Goal: Task Accomplishment & Management: Use online tool/utility

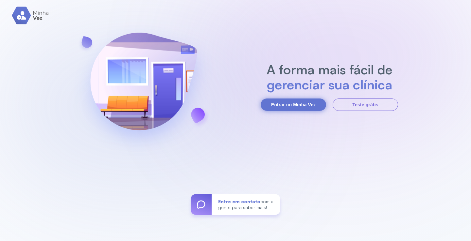
click at [273, 103] on button "Entrar no Minha Vez" at bounding box center [292, 105] width 65 height 12
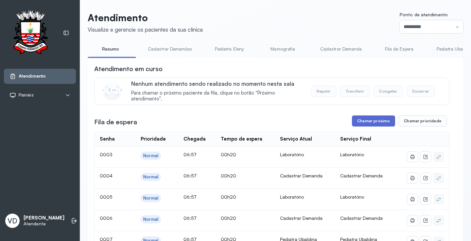
click at [380, 121] on button "Chamar próximo" at bounding box center [373, 121] width 43 height 11
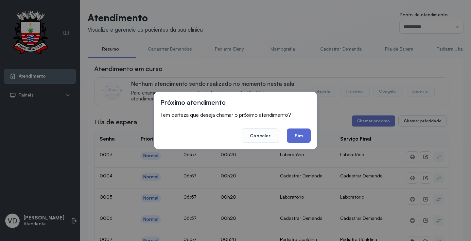
click at [296, 133] on button "Sim" at bounding box center [299, 136] width 24 height 14
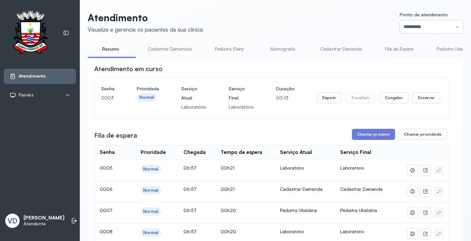
click at [451, 25] on input "*********" at bounding box center [430, 26] width 63 height 13
type input "*********"
click at [324, 101] on button "Repetir" at bounding box center [328, 97] width 25 height 11
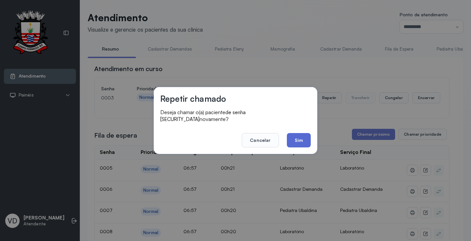
click at [300, 140] on button "Sim" at bounding box center [299, 140] width 24 height 14
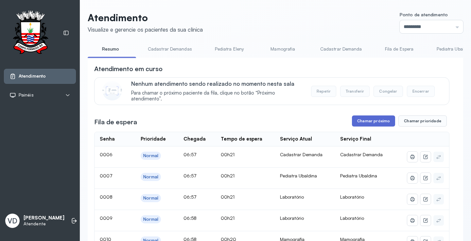
click at [357, 124] on button "Chamar próximo" at bounding box center [373, 121] width 43 height 11
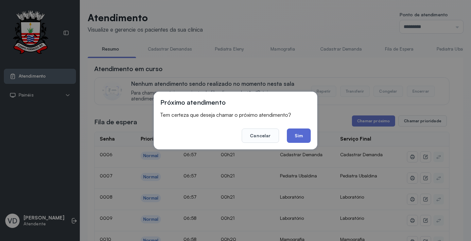
click at [292, 135] on button "Sim" at bounding box center [299, 136] width 24 height 14
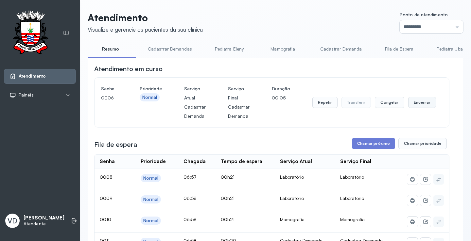
click at [417, 104] on button "Encerrar" at bounding box center [422, 102] width 28 height 11
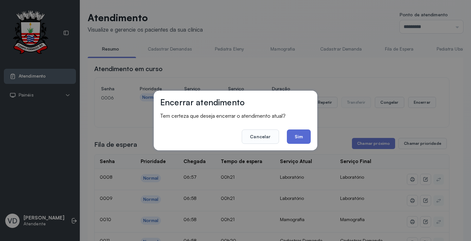
click at [302, 136] on button "Sim" at bounding box center [299, 137] width 24 height 14
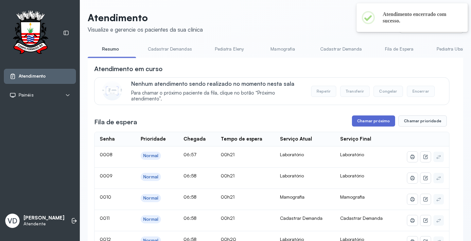
click at [360, 122] on button "Chamar próximo" at bounding box center [373, 121] width 43 height 11
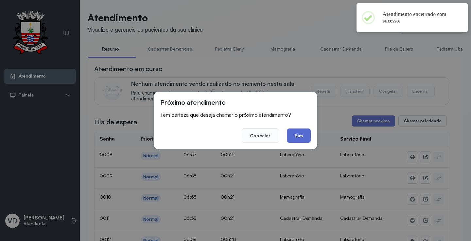
click at [302, 131] on button "Sim" at bounding box center [299, 136] width 24 height 14
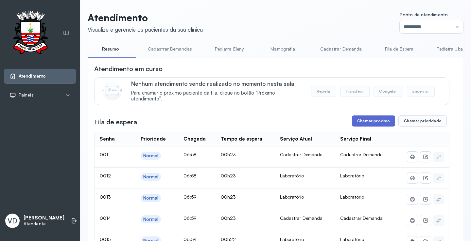
click at [371, 126] on button "Chamar próximo" at bounding box center [373, 121] width 43 height 11
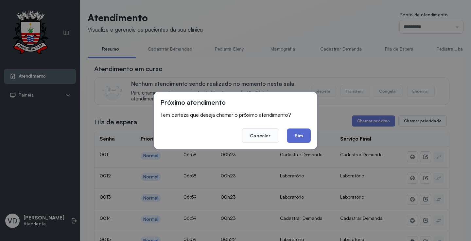
click at [299, 135] on button "Sim" at bounding box center [299, 136] width 24 height 14
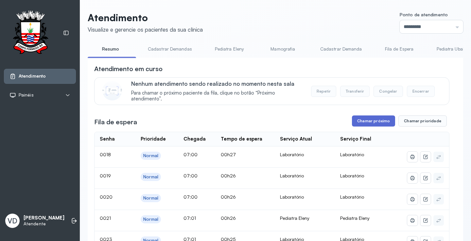
click at [366, 125] on button "Chamar próximo" at bounding box center [373, 121] width 43 height 11
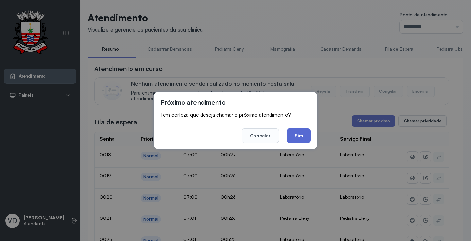
click at [299, 138] on button "Sim" at bounding box center [299, 136] width 24 height 14
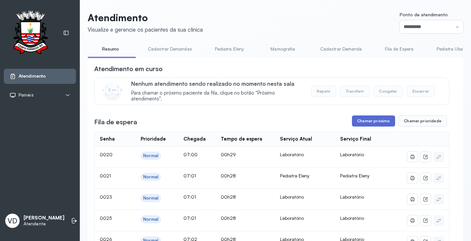
click at [372, 120] on button "Chamar próximo" at bounding box center [373, 121] width 43 height 11
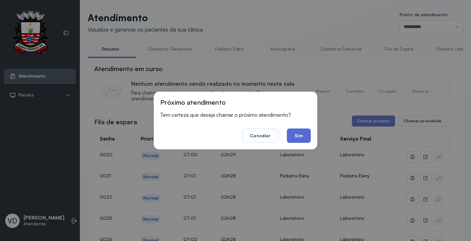
click at [307, 132] on button "Sim" at bounding box center [299, 136] width 24 height 14
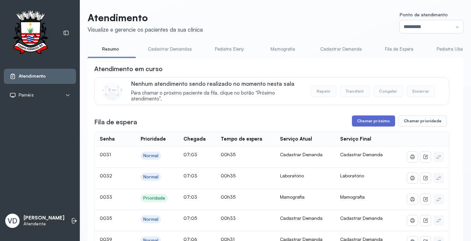
click at [379, 122] on button "Chamar próximo" at bounding box center [373, 121] width 43 height 11
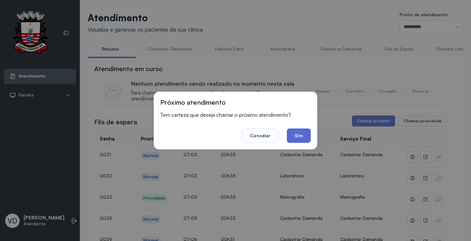
click at [308, 139] on button "Sim" at bounding box center [299, 136] width 24 height 14
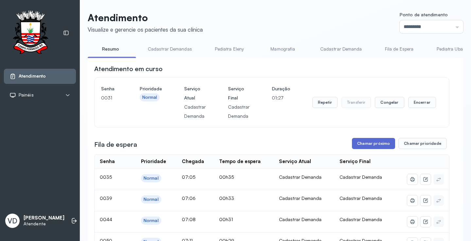
click at [355, 146] on button "Chamar próximo" at bounding box center [373, 143] width 43 height 11
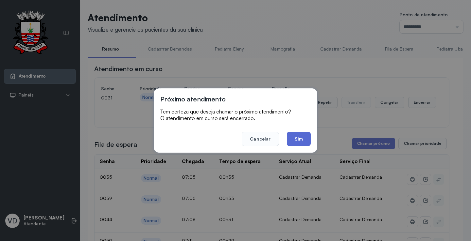
click at [297, 142] on button "Sim" at bounding box center [299, 139] width 24 height 14
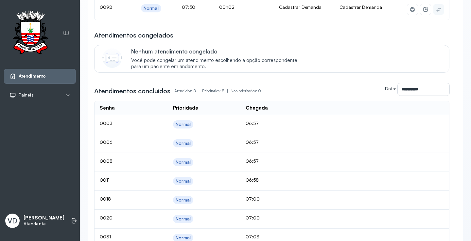
scroll to position [76, 0]
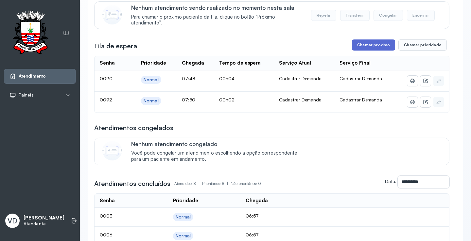
click at [365, 47] on button "Chamar próximo" at bounding box center [373, 45] width 43 height 11
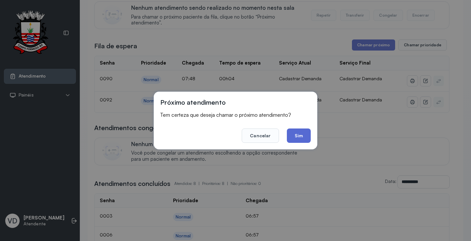
click at [301, 132] on button "Sim" at bounding box center [299, 136] width 24 height 14
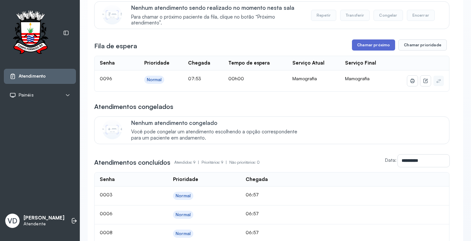
click at [361, 49] on button "Chamar próximo" at bounding box center [373, 45] width 43 height 11
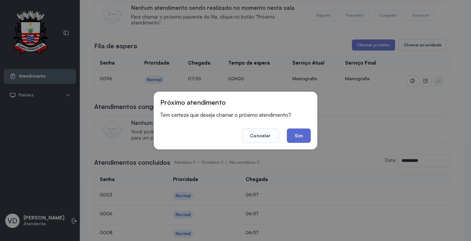
click at [306, 133] on button "Sim" at bounding box center [299, 136] width 24 height 14
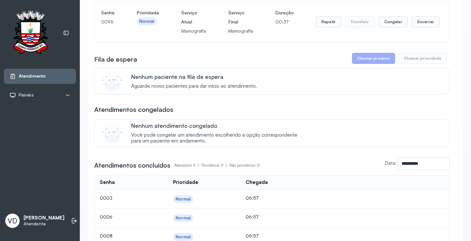
click at [371, 64] on button "Chamar próximo" at bounding box center [373, 58] width 43 height 11
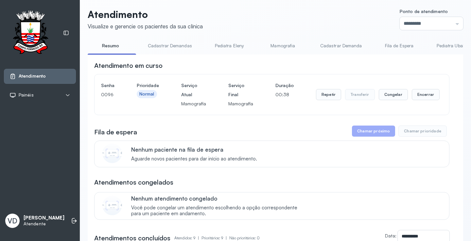
scroll to position [0, 0]
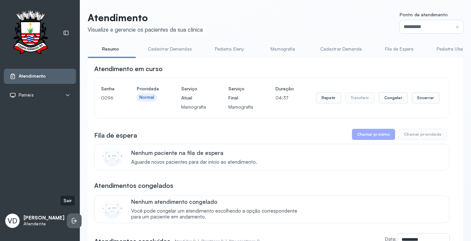
click at [67, 214] on li at bounding box center [74, 221] width 14 height 14
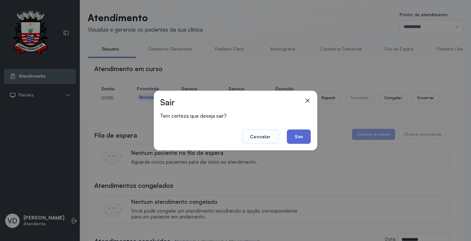
click at [294, 135] on button "Sim" at bounding box center [299, 137] width 24 height 14
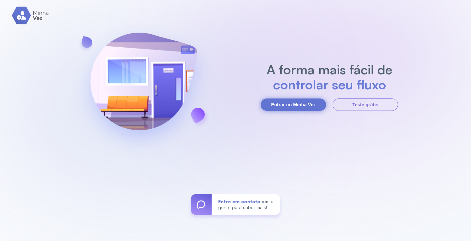
click at [288, 106] on button "Entrar no Minha Vez" at bounding box center [292, 105] width 65 height 12
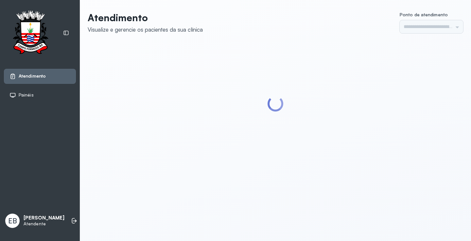
type input "*********"
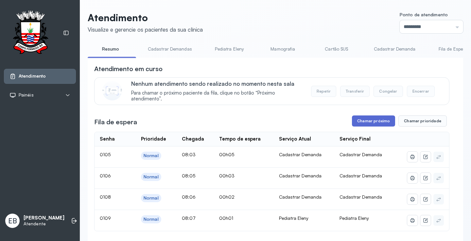
click at [372, 122] on button "Chamar próximo" at bounding box center [373, 121] width 43 height 11
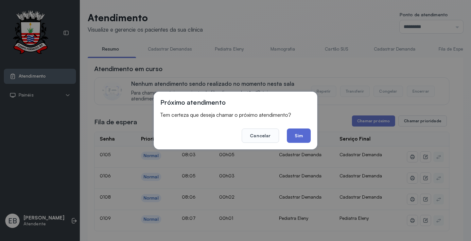
click at [306, 138] on button "Sim" at bounding box center [299, 136] width 24 height 14
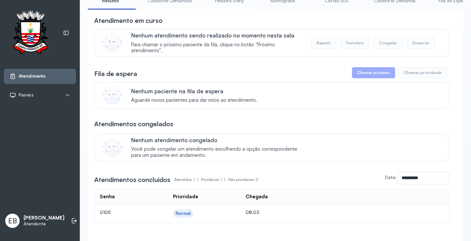
scroll to position [97, 0]
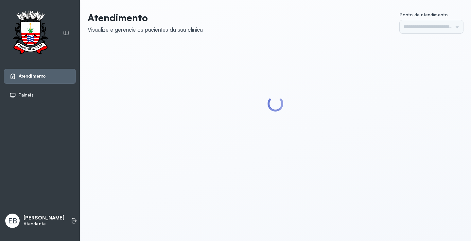
type input "*********"
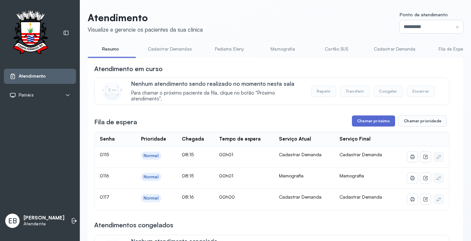
click at [382, 120] on button "Chamar próximo" at bounding box center [373, 121] width 43 height 11
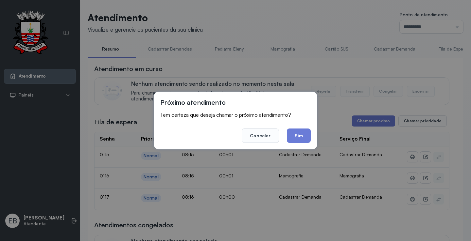
click at [310, 138] on div "Próximo atendimento Tem certeza que deseja chamar o próximo atendimento? Cancel…" at bounding box center [235, 121] width 163 height 58
click at [306, 136] on button "Sim" at bounding box center [299, 136] width 24 height 14
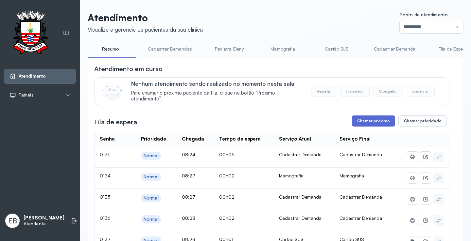
click at [377, 122] on button "Chamar próximo" at bounding box center [373, 121] width 43 height 11
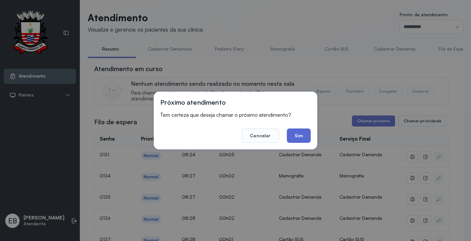
click at [294, 134] on button "Sim" at bounding box center [299, 136] width 24 height 14
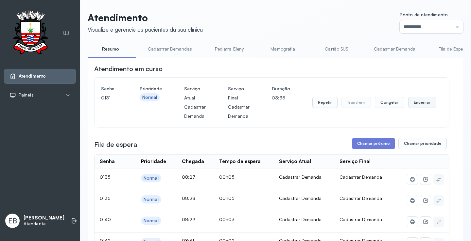
click at [419, 106] on button "Encerrar" at bounding box center [422, 102] width 28 height 11
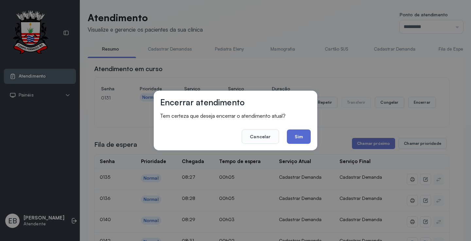
click at [305, 133] on button "Sim" at bounding box center [299, 137] width 24 height 14
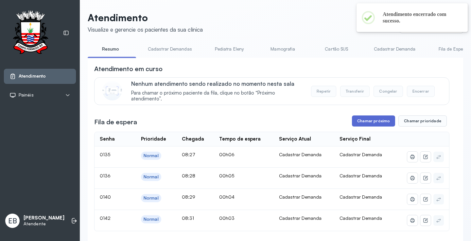
click at [372, 122] on button "Chamar próximo" at bounding box center [373, 121] width 43 height 11
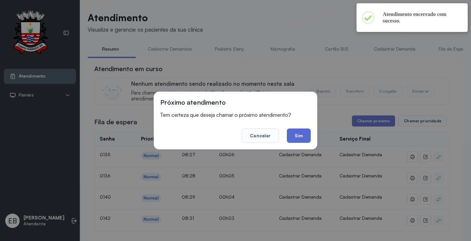
click at [293, 140] on button "Sim" at bounding box center [299, 136] width 24 height 14
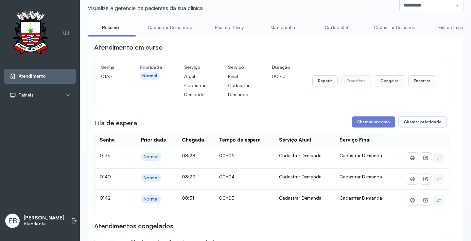
scroll to position [65, 0]
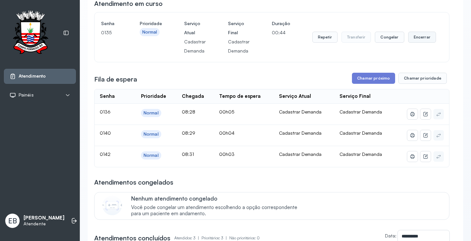
click at [421, 41] on button "Encerrar" at bounding box center [422, 37] width 28 height 11
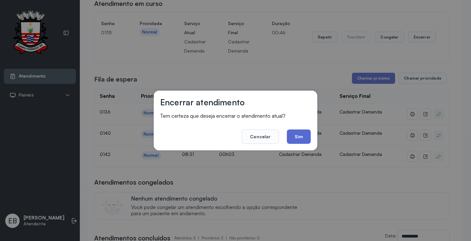
click at [300, 138] on button "Sim" at bounding box center [299, 137] width 24 height 14
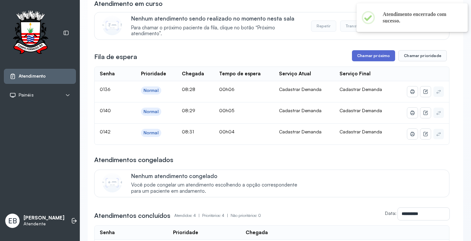
click at [364, 58] on button "Chamar próximo" at bounding box center [373, 55] width 43 height 11
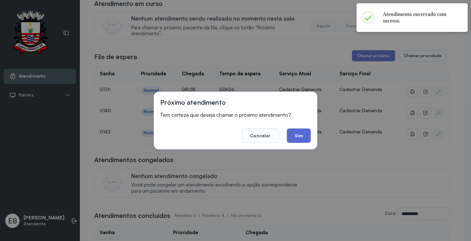
click at [303, 135] on button "Sim" at bounding box center [299, 136] width 24 height 14
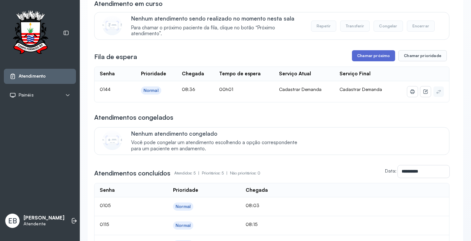
click at [369, 57] on button "Chamar próximo" at bounding box center [373, 55] width 43 height 11
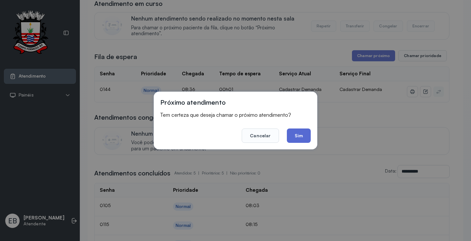
click at [297, 135] on button "Sim" at bounding box center [299, 136] width 24 height 14
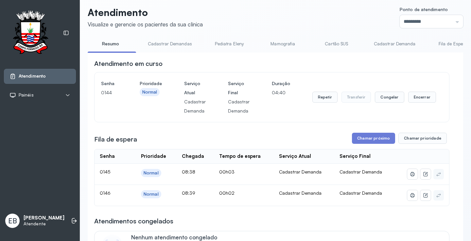
scroll to position [0, 0]
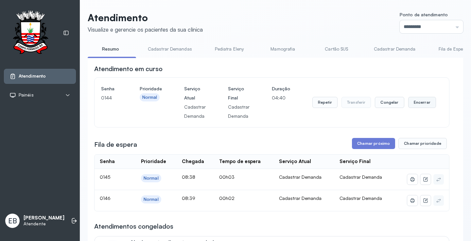
click at [419, 100] on button "Encerrar" at bounding box center [422, 102] width 28 height 11
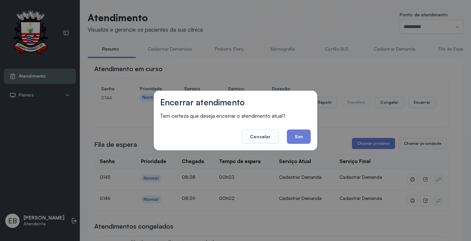
click at [298, 136] on button "Sim" at bounding box center [299, 137] width 24 height 14
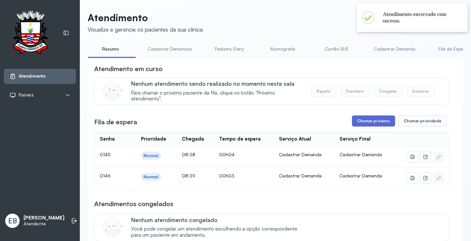
click at [363, 124] on button "Chamar próximo" at bounding box center [373, 121] width 43 height 11
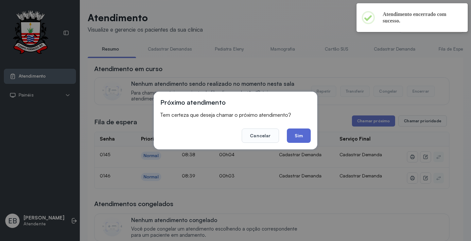
click at [295, 139] on button "Sim" at bounding box center [299, 136] width 24 height 14
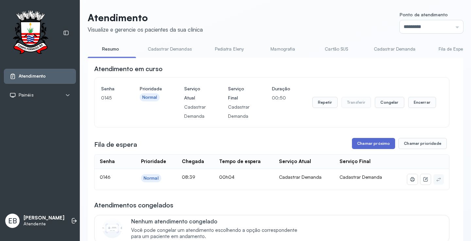
click at [358, 143] on button "Chamar próximo" at bounding box center [373, 143] width 43 height 11
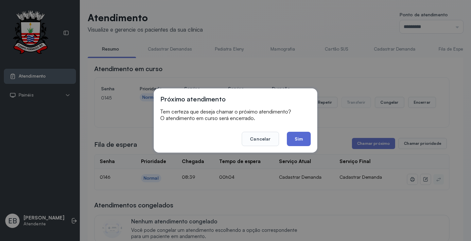
click at [293, 138] on button "Sim" at bounding box center [299, 139] width 24 height 14
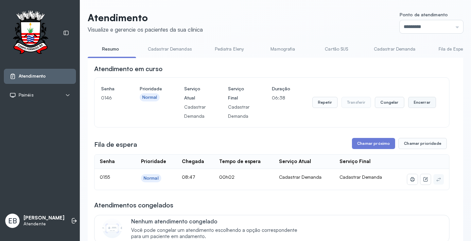
click at [414, 103] on button "Encerrar" at bounding box center [422, 102] width 28 height 11
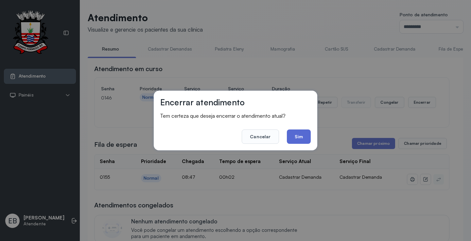
click at [290, 139] on button "Sim" at bounding box center [299, 137] width 24 height 14
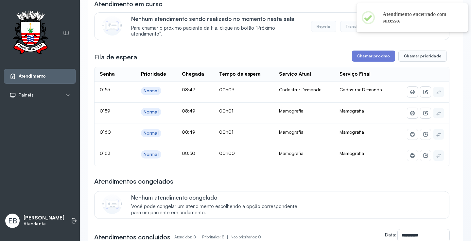
scroll to position [65, 0]
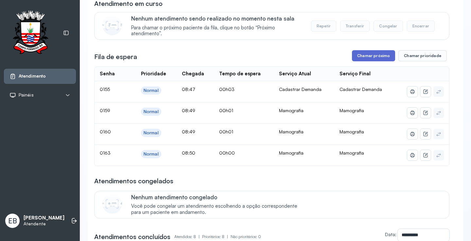
click at [370, 54] on button "Chamar próximo" at bounding box center [373, 55] width 43 height 11
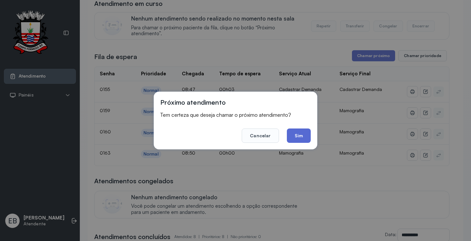
click at [304, 135] on button "Sim" at bounding box center [299, 136] width 24 height 14
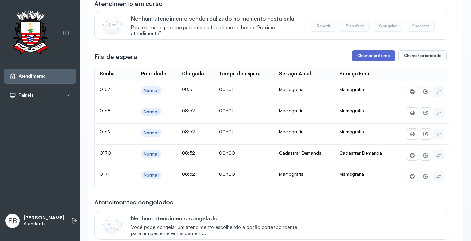
click at [368, 58] on button "Chamar próximo" at bounding box center [373, 55] width 43 height 11
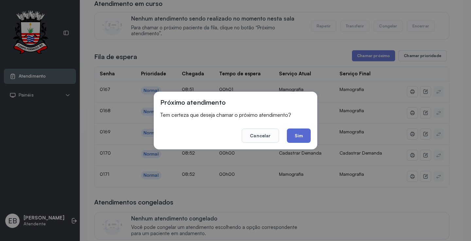
click at [298, 136] on button "Sim" at bounding box center [299, 136] width 24 height 14
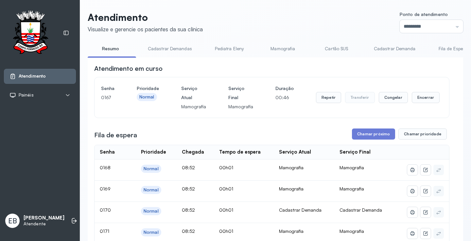
scroll to position [0, 0]
click at [422, 101] on button "Encerrar" at bounding box center [425, 97] width 28 height 11
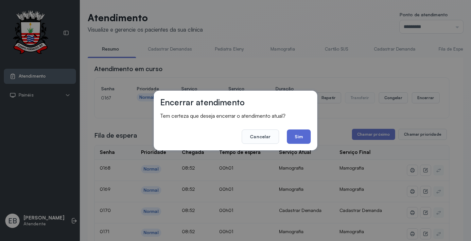
click at [304, 140] on button "Sim" at bounding box center [299, 137] width 24 height 14
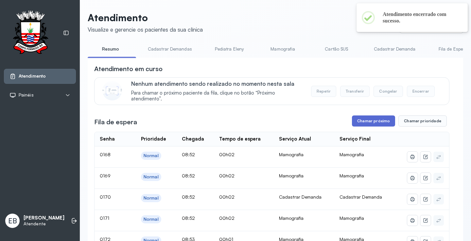
click at [369, 121] on button "Chamar próximo" at bounding box center [373, 121] width 43 height 11
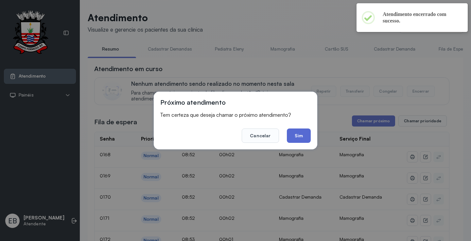
click at [293, 133] on button "Sim" at bounding box center [299, 136] width 24 height 14
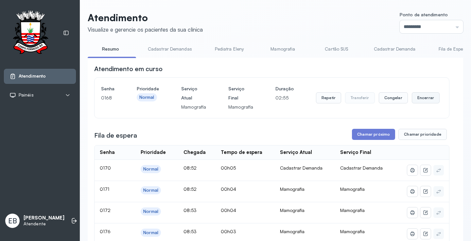
click at [413, 101] on button "Encerrar" at bounding box center [425, 97] width 28 height 11
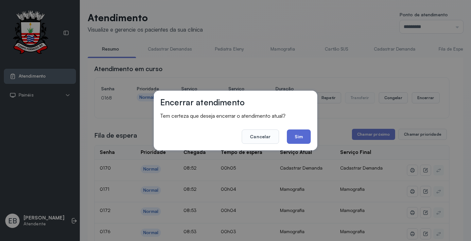
click at [301, 137] on button "Sim" at bounding box center [299, 137] width 24 height 14
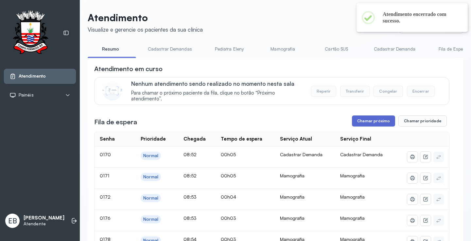
click at [372, 121] on button "Chamar próximo" at bounding box center [373, 121] width 43 height 11
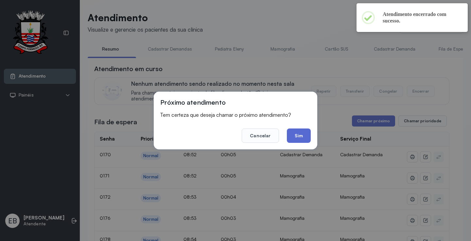
click at [305, 136] on button "Sim" at bounding box center [299, 136] width 24 height 14
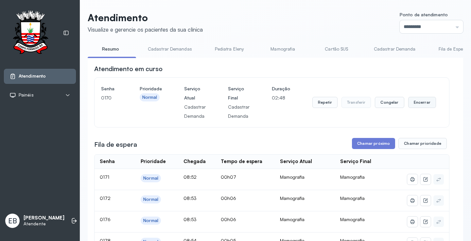
click at [426, 105] on button "Encerrar" at bounding box center [422, 102] width 28 height 11
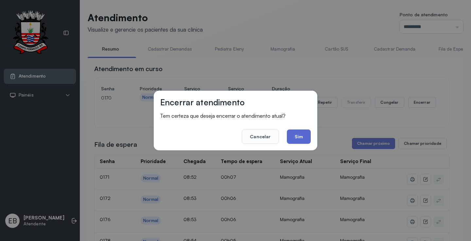
click at [293, 136] on button "Sim" at bounding box center [299, 137] width 24 height 14
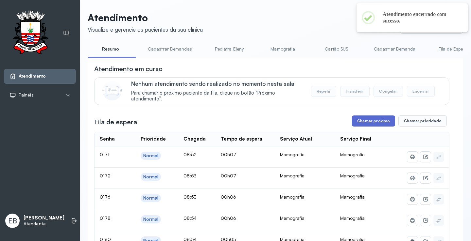
click at [383, 119] on button "Chamar próximo" at bounding box center [373, 121] width 43 height 11
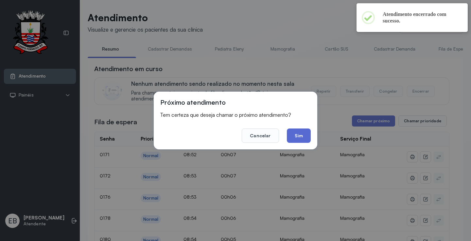
click at [296, 134] on button "Sim" at bounding box center [299, 136] width 24 height 14
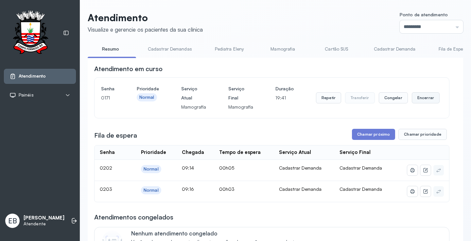
click at [425, 101] on button "Encerrar" at bounding box center [425, 97] width 28 height 11
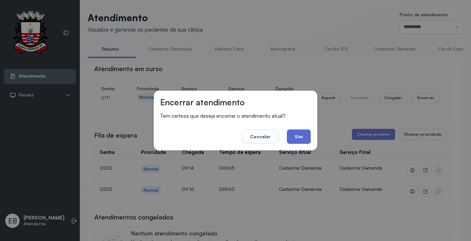
click at [294, 132] on button "Sim" at bounding box center [299, 137] width 24 height 14
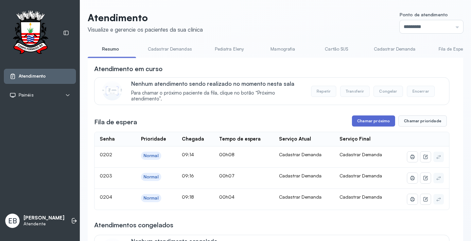
click at [372, 122] on button "Chamar próximo" at bounding box center [373, 121] width 43 height 11
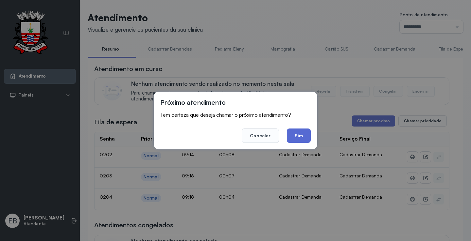
click at [303, 135] on button "Sim" at bounding box center [299, 136] width 24 height 14
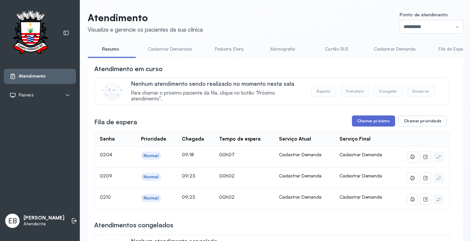
click at [367, 124] on button "Chamar próximo" at bounding box center [373, 121] width 43 height 11
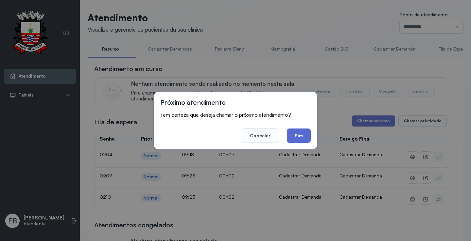
click at [298, 136] on button "Sim" at bounding box center [299, 136] width 24 height 14
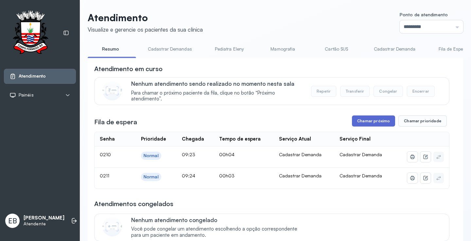
click at [378, 123] on button "Chamar próximo" at bounding box center [373, 121] width 43 height 11
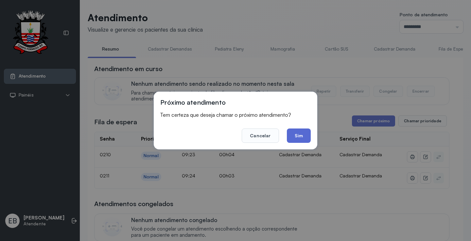
click at [307, 135] on button "Sim" at bounding box center [299, 136] width 24 height 14
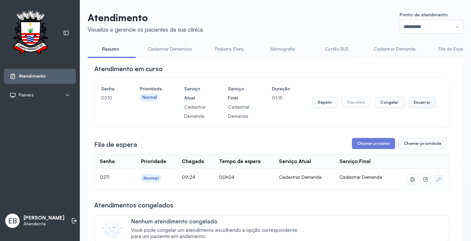
click at [415, 107] on button "Encerrar" at bounding box center [422, 102] width 28 height 11
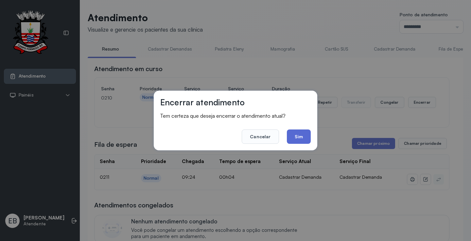
click at [307, 139] on button "Sim" at bounding box center [299, 137] width 24 height 14
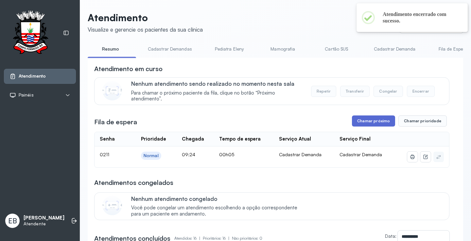
click at [366, 124] on button "Chamar próximo" at bounding box center [373, 121] width 43 height 11
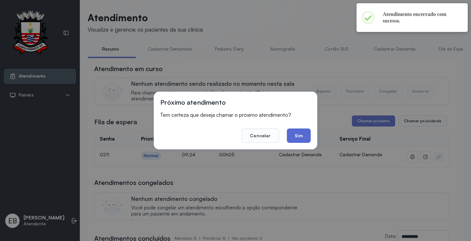
click at [299, 134] on button "Sim" at bounding box center [299, 136] width 24 height 14
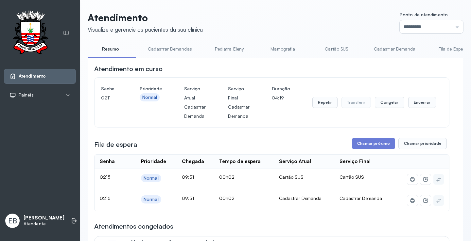
click at [170, 47] on link "Cadastrar Demandas" at bounding box center [169, 49] width 57 height 11
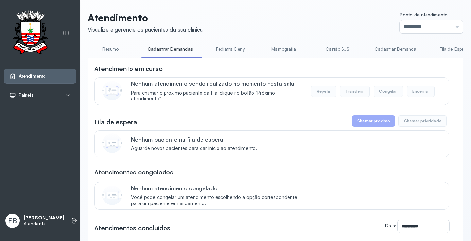
click at [381, 50] on link "Cadastrar Demanda" at bounding box center [395, 49] width 55 height 11
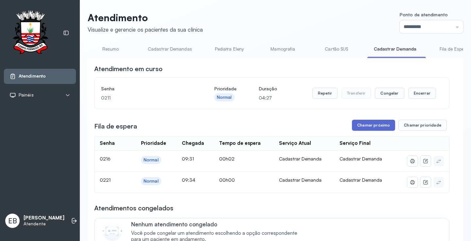
click at [366, 123] on button "Chamar próximo" at bounding box center [373, 125] width 43 height 11
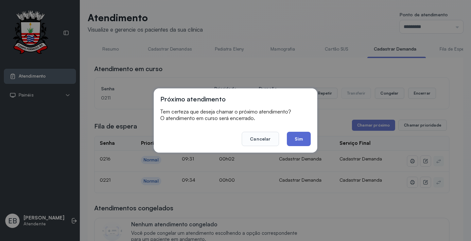
click at [297, 135] on button "Sim" at bounding box center [299, 139] width 24 height 14
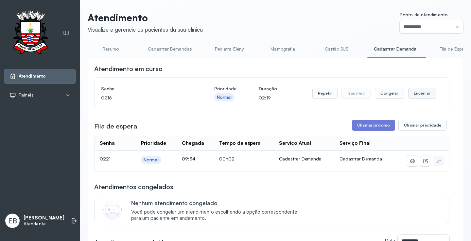
click at [420, 92] on button "Encerrar" at bounding box center [422, 93] width 28 height 11
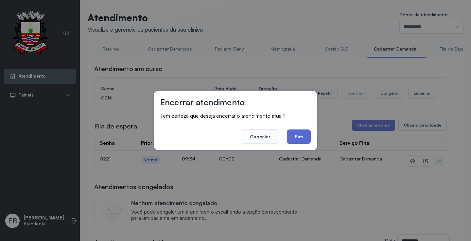
click at [303, 137] on button "Sim" at bounding box center [299, 137] width 24 height 14
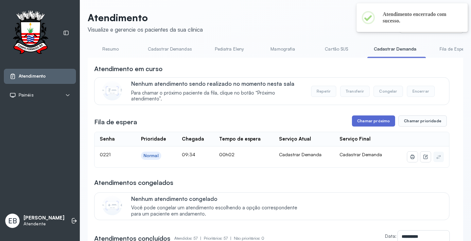
click at [368, 119] on button "Chamar próximo" at bounding box center [373, 121] width 43 height 11
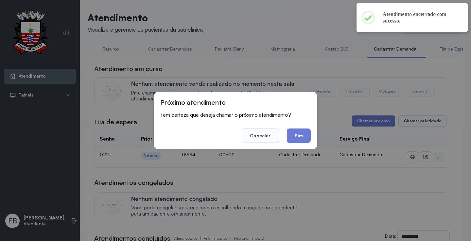
click at [297, 138] on button "Sim" at bounding box center [299, 136] width 24 height 14
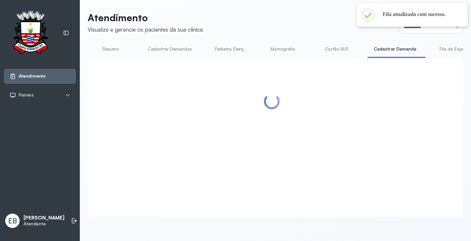
click at [107, 49] on link "Resumo" at bounding box center [111, 49] width 46 height 11
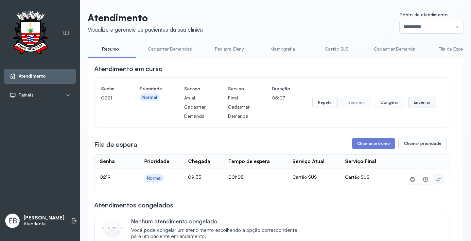
click at [420, 103] on button "Encerrar" at bounding box center [422, 102] width 28 height 11
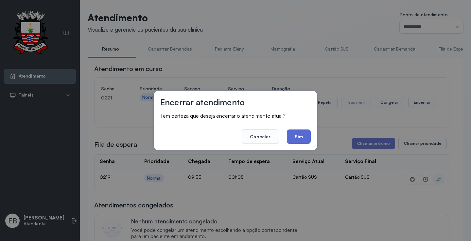
click at [301, 138] on button "Sim" at bounding box center [299, 137] width 24 height 14
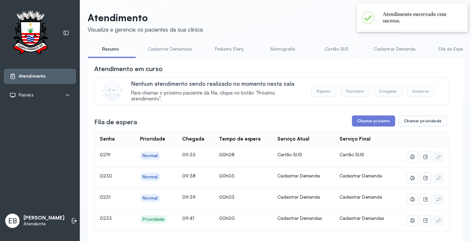
click at [170, 50] on link "Cadastrar Demandas" at bounding box center [169, 49] width 57 height 11
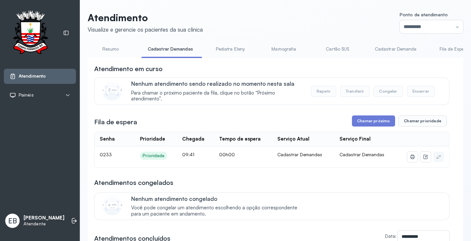
click at [384, 50] on link "Cadastrar Demanda" at bounding box center [395, 49] width 55 height 11
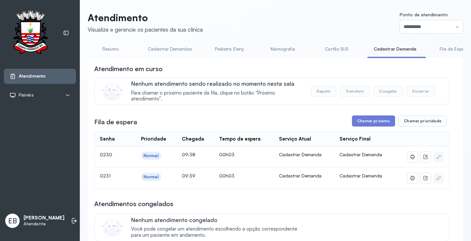
click at [110, 47] on link "Resumo" at bounding box center [111, 49] width 46 height 11
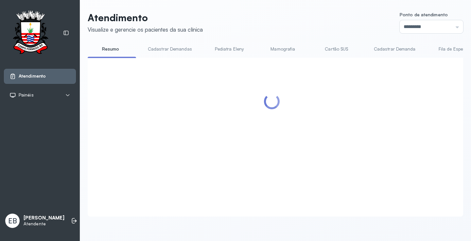
click at [181, 50] on link "Cadastrar Demandas" at bounding box center [169, 49] width 57 height 11
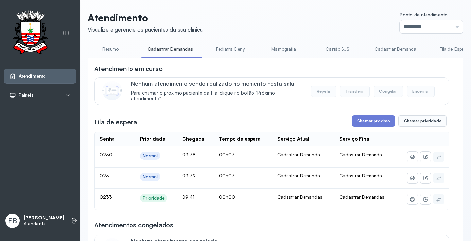
click at [112, 50] on link "Resumo" at bounding box center [111, 49] width 46 height 11
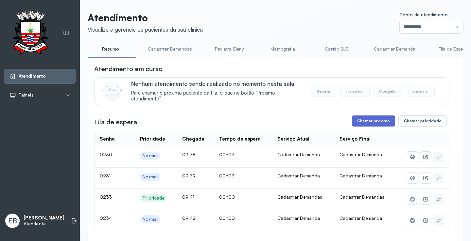
click at [383, 123] on button "Chamar próximo" at bounding box center [373, 121] width 43 height 11
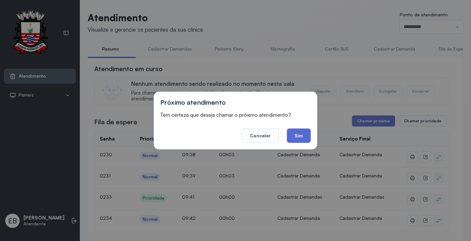
click at [306, 135] on button "Sim" at bounding box center [299, 136] width 24 height 14
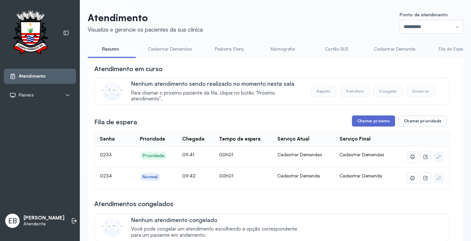
click at [372, 125] on button "Chamar próximo" at bounding box center [373, 121] width 43 height 11
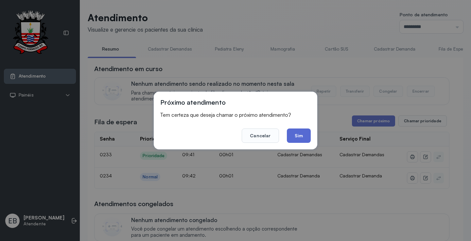
click at [298, 134] on button "Sim" at bounding box center [299, 136] width 24 height 14
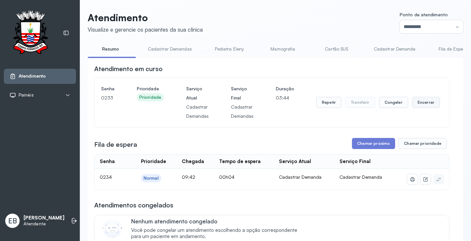
click at [422, 106] on button "Encerrar" at bounding box center [426, 102] width 28 height 11
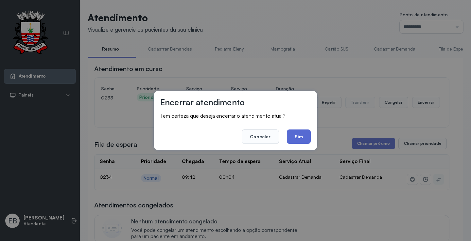
click at [298, 138] on button "Sim" at bounding box center [299, 137] width 24 height 14
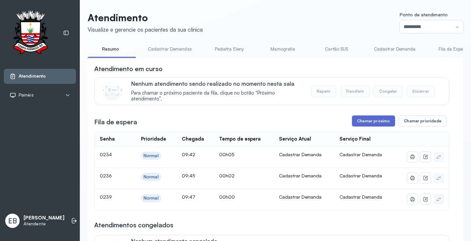
click at [375, 120] on button "Chamar próximo" at bounding box center [373, 121] width 43 height 11
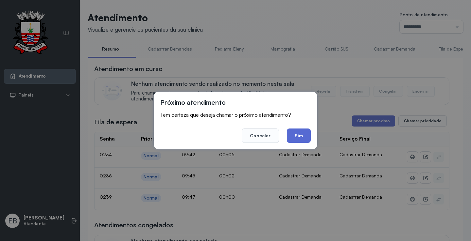
click at [306, 132] on button "Sim" at bounding box center [299, 136] width 24 height 14
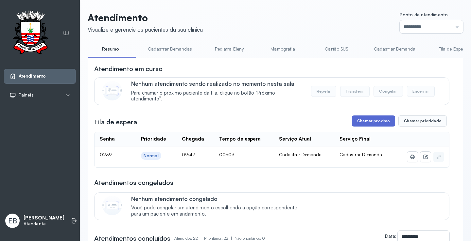
click at [378, 124] on button "Chamar próximo" at bounding box center [373, 121] width 43 height 11
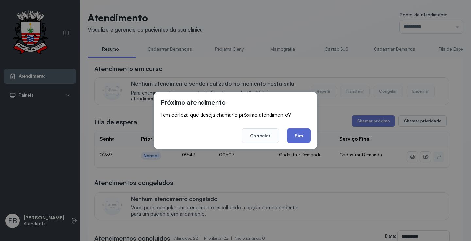
click at [293, 133] on button "Sim" at bounding box center [299, 136] width 24 height 14
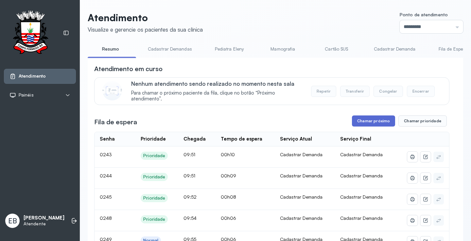
click at [381, 121] on button "Chamar próximo" at bounding box center [373, 121] width 43 height 11
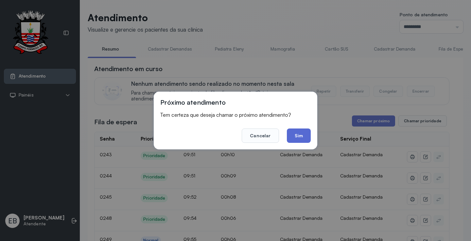
click at [303, 138] on button "Sim" at bounding box center [299, 136] width 24 height 14
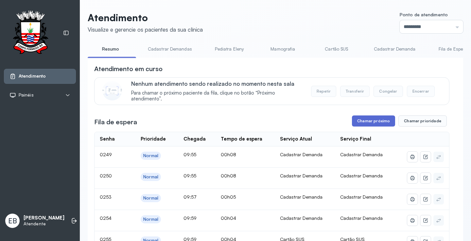
click at [379, 123] on button "Chamar próximo" at bounding box center [373, 121] width 43 height 11
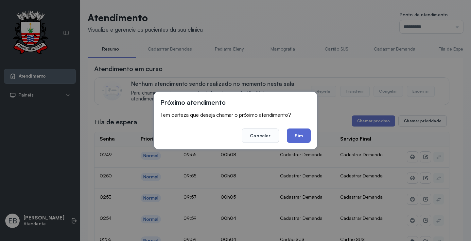
click at [295, 134] on button "Sim" at bounding box center [299, 136] width 24 height 14
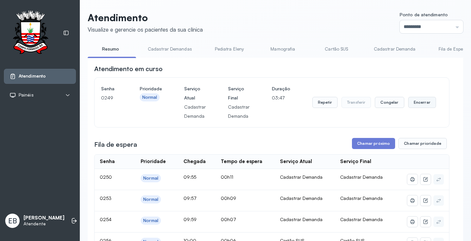
click at [417, 105] on button "Encerrar" at bounding box center [422, 102] width 28 height 11
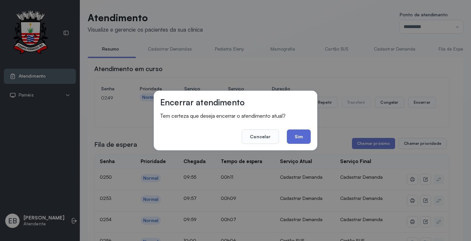
click at [297, 135] on button "Sim" at bounding box center [299, 137] width 24 height 14
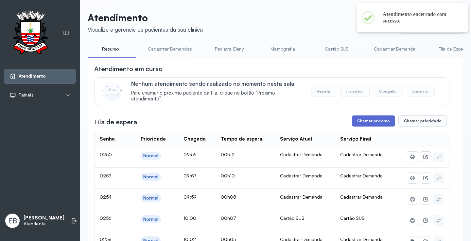
click at [371, 125] on button "Chamar próximo" at bounding box center [373, 121] width 43 height 11
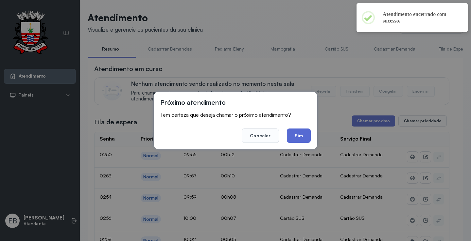
click at [300, 139] on button "Sim" at bounding box center [299, 136] width 24 height 14
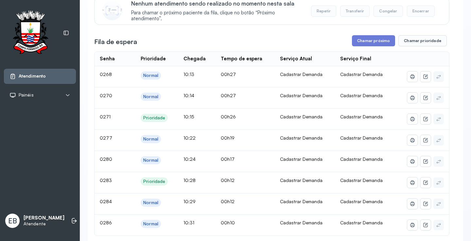
scroll to position [75, 0]
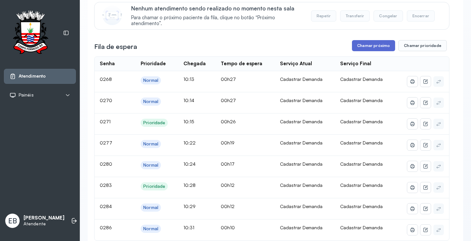
click at [373, 49] on button "Chamar próximo" at bounding box center [373, 45] width 43 height 11
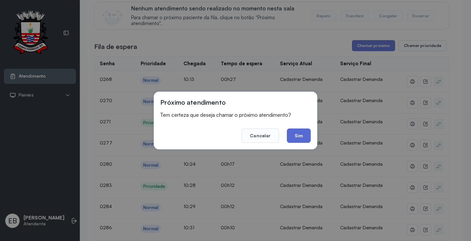
click at [298, 138] on button "Sim" at bounding box center [299, 136] width 24 height 14
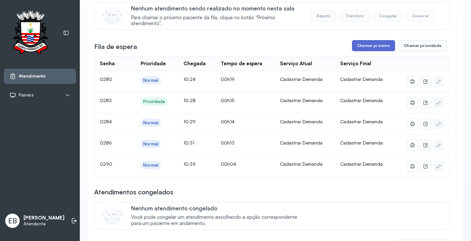
click at [366, 50] on button "Chamar próximo" at bounding box center [373, 45] width 43 height 11
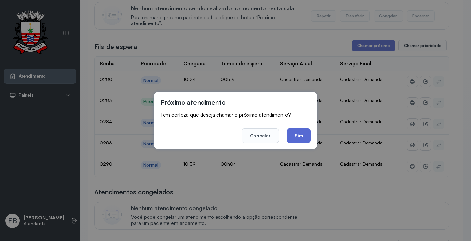
click at [304, 136] on button "Sim" at bounding box center [299, 136] width 24 height 14
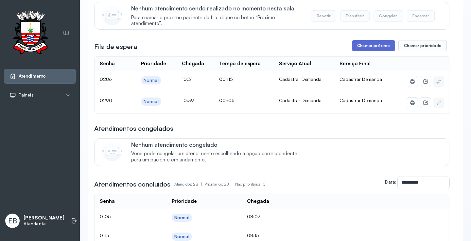
click at [373, 46] on button "Chamar próximo" at bounding box center [373, 45] width 43 height 11
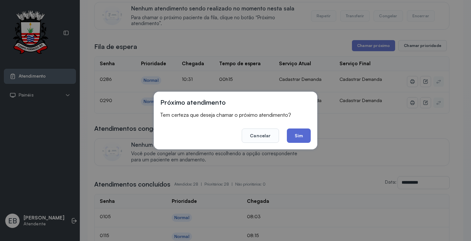
click at [299, 135] on button "Sim" at bounding box center [299, 136] width 24 height 14
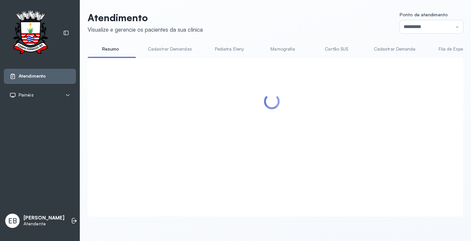
scroll to position [0, 0]
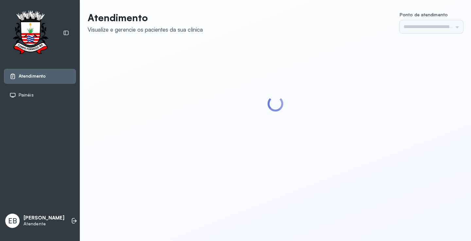
type input "*********"
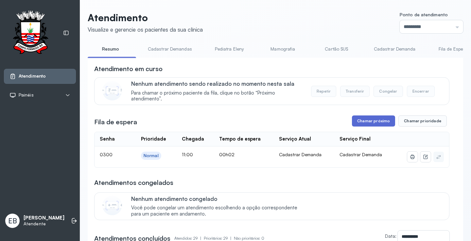
click at [362, 121] on button "Chamar próximo" at bounding box center [373, 121] width 43 height 11
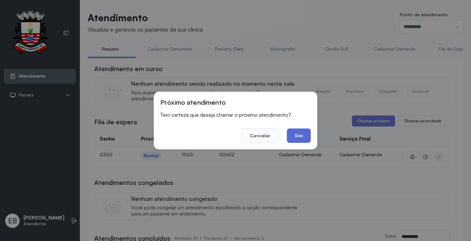
click at [307, 134] on button "Sim" at bounding box center [299, 136] width 24 height 14
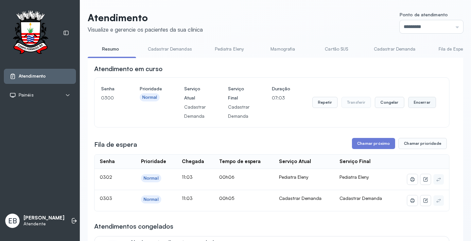
click at [421, 107] on button "Encerrar" at bounding box center [422, 102] width 28 height 11
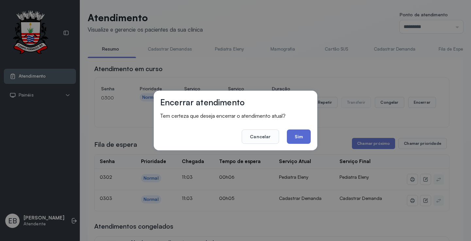
click at [298, 138] on button "Sim" at bounding box center [299, 137] width 24 height 14
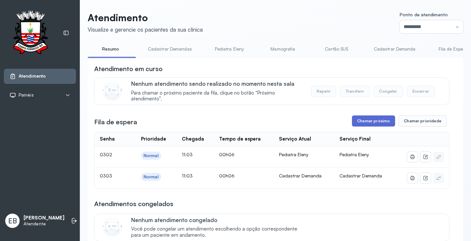
click at [373, 122] on button "Chamar próximo" at bounding box center [373, 121] width 43 height 11
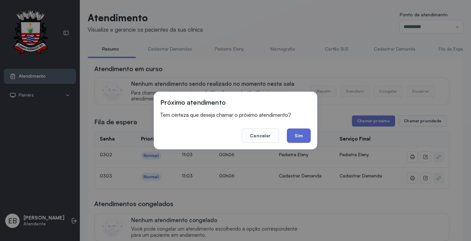
click at [307, 138] on button "Sim" at bounding box center [299, 136] width 24 height 14
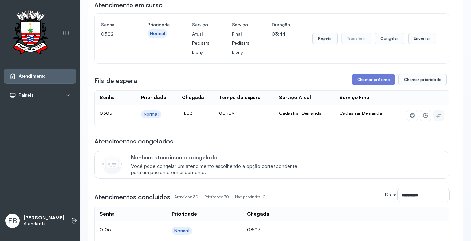
scroll to position [65, 0]
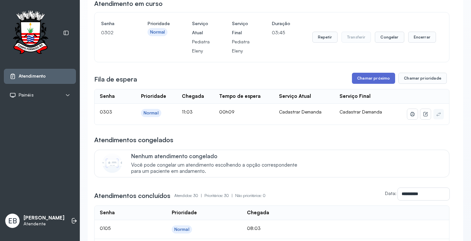
click at [376, 80] on button "Chamar próximo" at bounding box center [373, 78] width 43 height 11
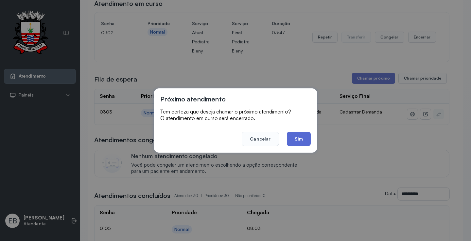
click at [302, 143] on button "Sim" at bounding box center [299, 139] width 24 height 14
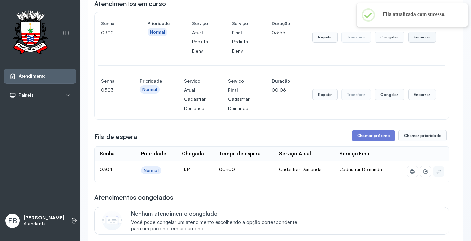
click at [411, 38] on button "Encerrar" at bounding box center [422, 37] width 28 height 11
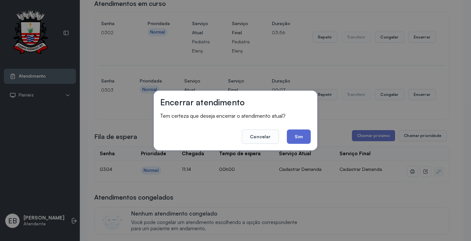
click at [302, 138] on button "Sim" at bounding box center [299, 137] width 24 height 14
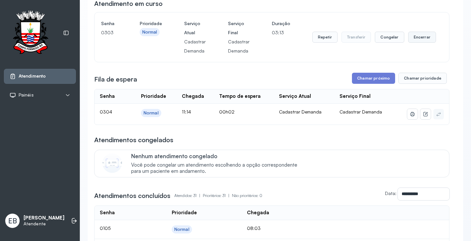
click at [409, 40] on button "Encerrar" at bounding box center [422, 37] width 28 height 11
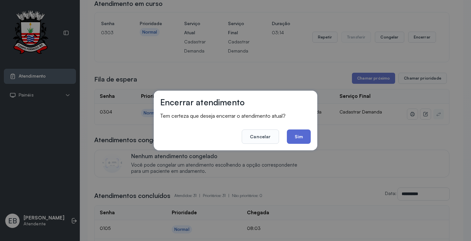
click at [305, 142] on button "Sim" at bounding box center [299, 137] width 24 height 14
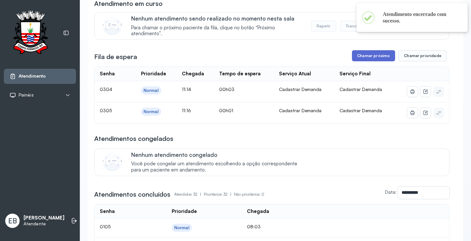
click at [375, 56] on button "Chamar próximo" at bounding box center [373, 55] width 43 height 11
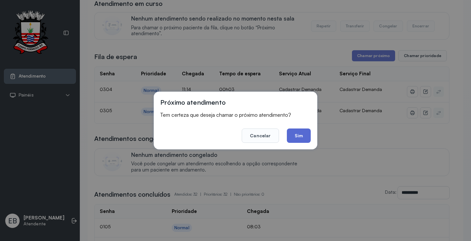
click at [293, 135] on button "Sim" at bounding box center [299, 136] width 24 height 14
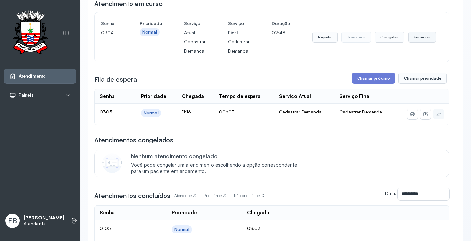
click at [422, 39] on button "Encerrar" at bounding box center [422, 37] width 28 height 11
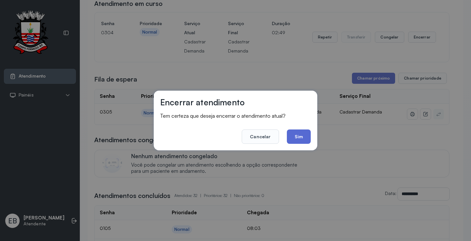
click at [294, 140] on button "Sim" at bounding box center [299, 137] width 24 height 14
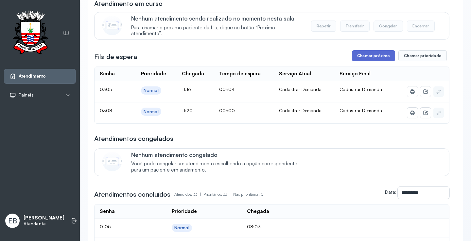
click at [368, 60] on button "Chamar próximo" at bounding box center [373, 55] width 43 height 11
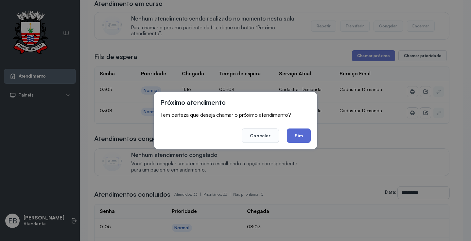
click at [302, 135] on button "Sim" at bounding box center [299, 136] width 24 height 14
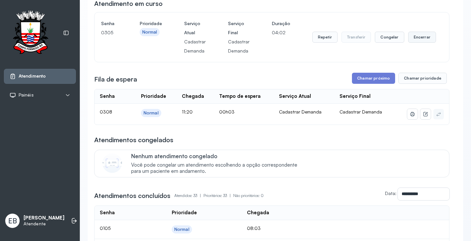
click at [417, 41] on button "Encerrar" at bounding box center [422, 37] width 28 height 11
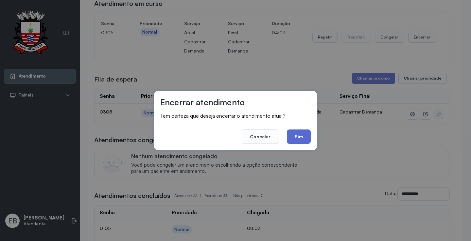
click at [297, 139] on button "Sim" at bounding box center [299, 137] width 24 height 14
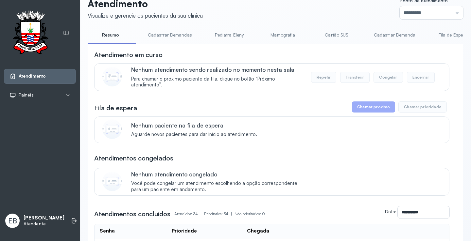
scroll to position [0, 0]
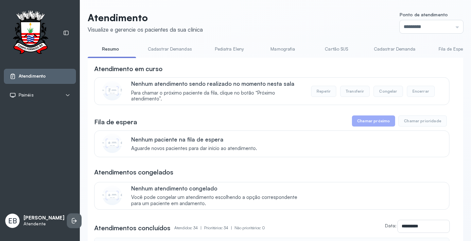
click at [67, 216] on li at bounding box center [74, 221] width 14 height 14
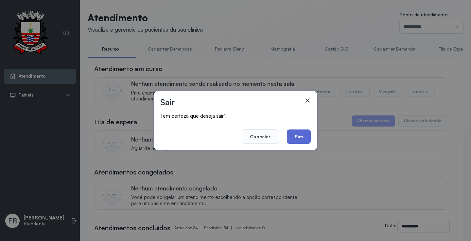
click at [300, 136] on button "Sim" at bounding box center [299, 137] width 24 height 14
